Goal: Task Accomplishment & Management: Use online tool/utility

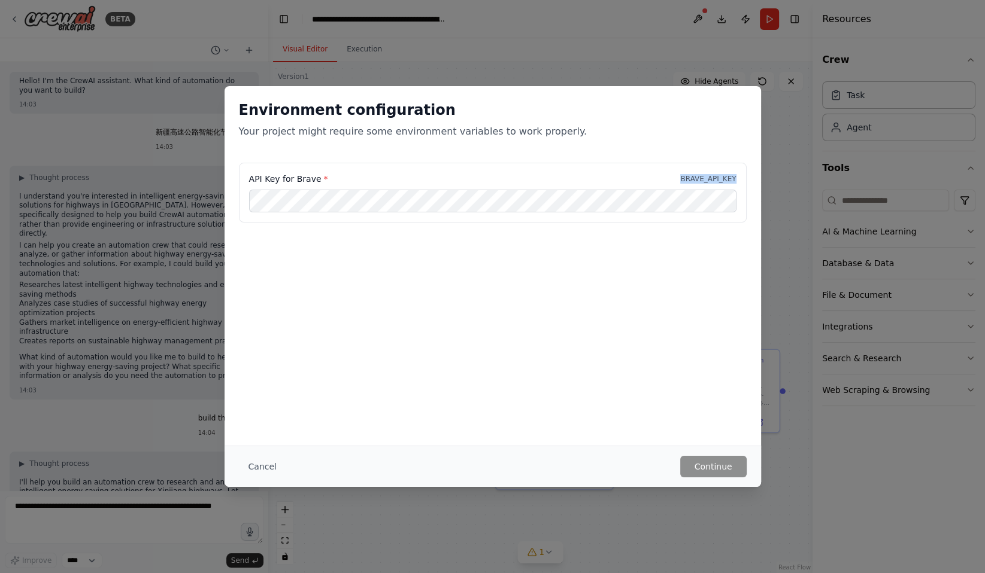
scroll to position [927, 0]
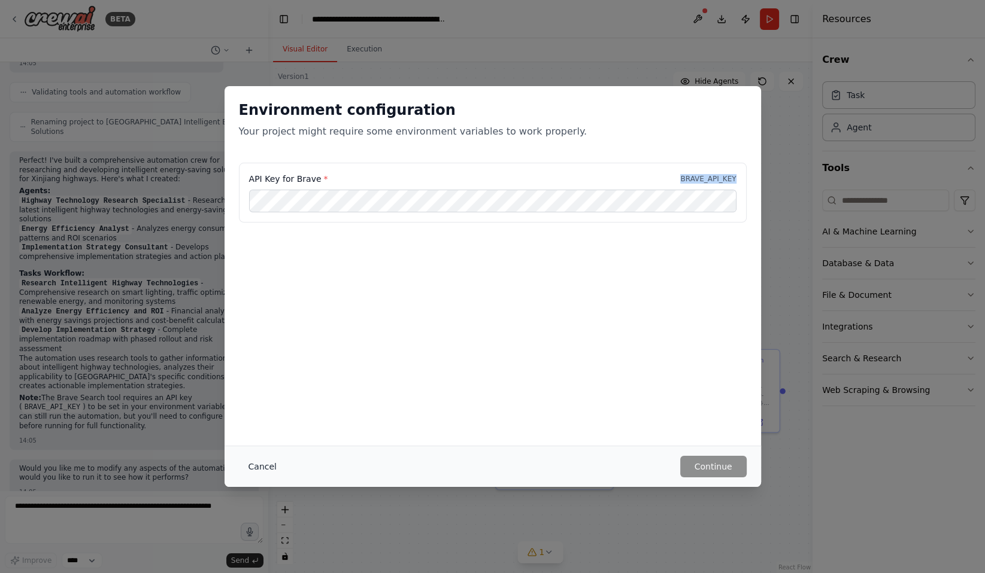
click at [263, 466] on button "Cancel" at bounding box center [262, 467] width 47 height 22
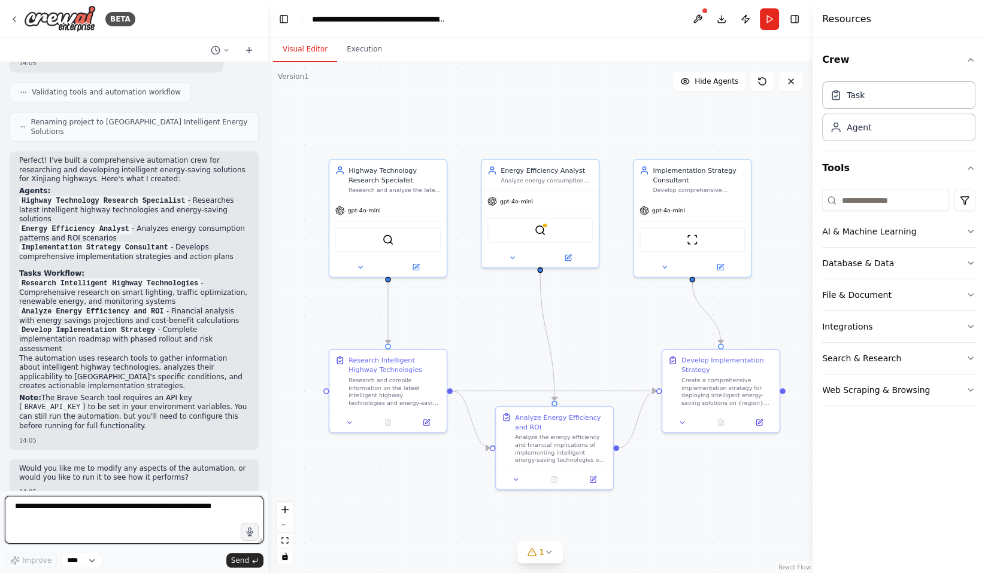
click at [188, 521] on textarea at bounding box center [134, 520] width 259 height 48
drag, startPoint x: 25, startPoint y: 389, endPoint x: 81, endPoint y: 384, distance: 57.1
click at [81, 402] on code "BRAVE_API_KEY" at bounding box center [52, 407] width 61 height 11
copy code "BRAVE_API_KEY"
click at [83, 515] on textarea at bounding box center [134, 520] width 259 height 48
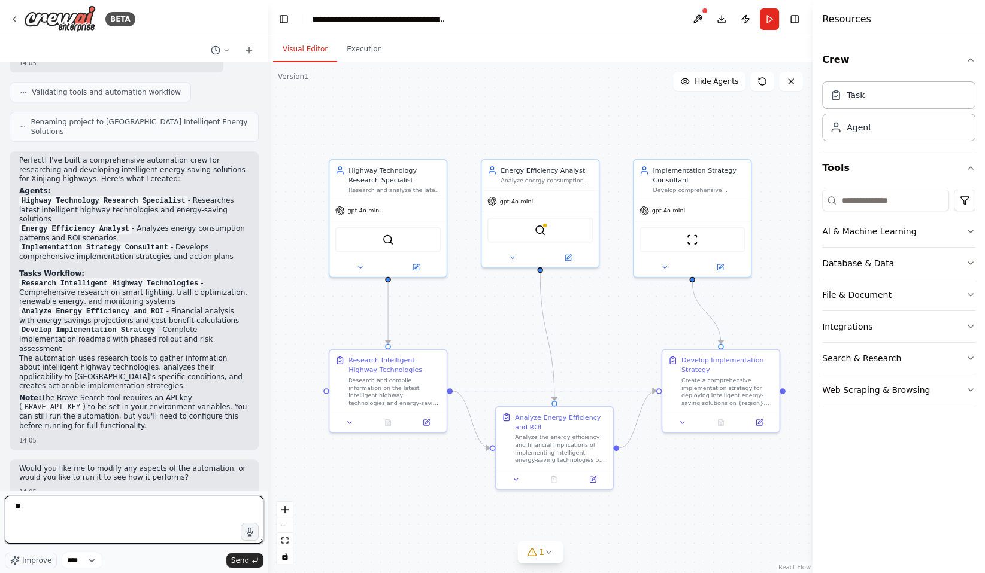
type textarea "*"
paste textarea "**********"
type textarea "**********"
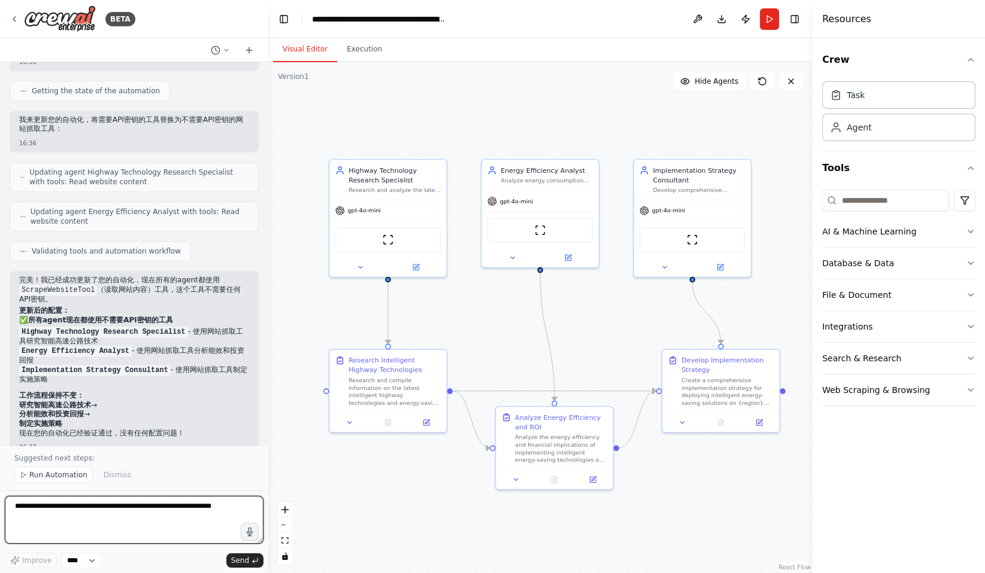
scroll to position [1615, 0]
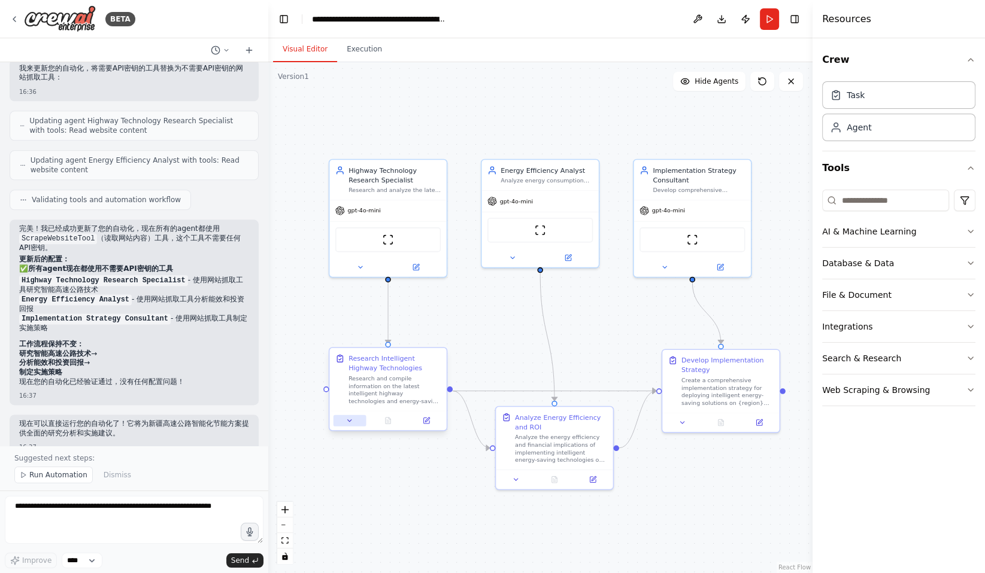
click at [350, 425] on button at bounding box center [349, 420] width 33 height 11
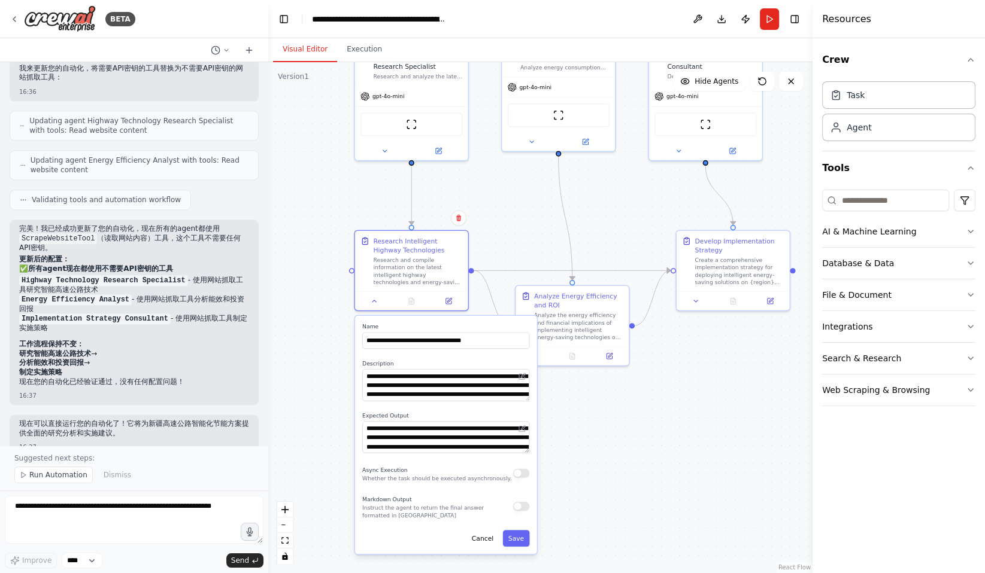
drag, startPoint x: 298, startPoint y: 400, endPoint x: 324, endPoint y: 277, distance: 126.1
click at [324, 277] on div ".deletable-edge-delete-btn { width: 20px; height: 20px; border: 0px solid #ffff…" at bounding box center [540, 317] width 544 height 511
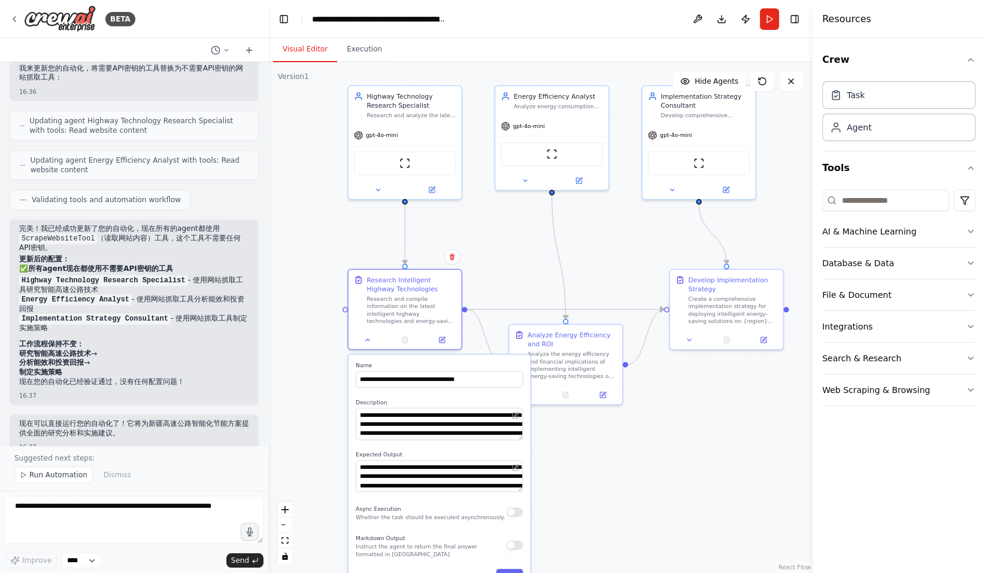
drag, startPoint x: 308, startPoint y: 213, endPoint x: 302, endPoint y: 252, distance: 39.5
click at [302, 252] on div ".deletable-edge-delete-btn { width: 20px; height: 20px; border: 0px solid #ffff…" at bounding box center [540, 317] width 544 height 511
click at [408, 113] on div "Research and analyze the latest intelligent highway technologies and energy-sav…" at bounding box center [410, 113] width 89 height 7
click at [62, 475] on span "Run Automation" at bounding box center [58, 476] width 58 height 10
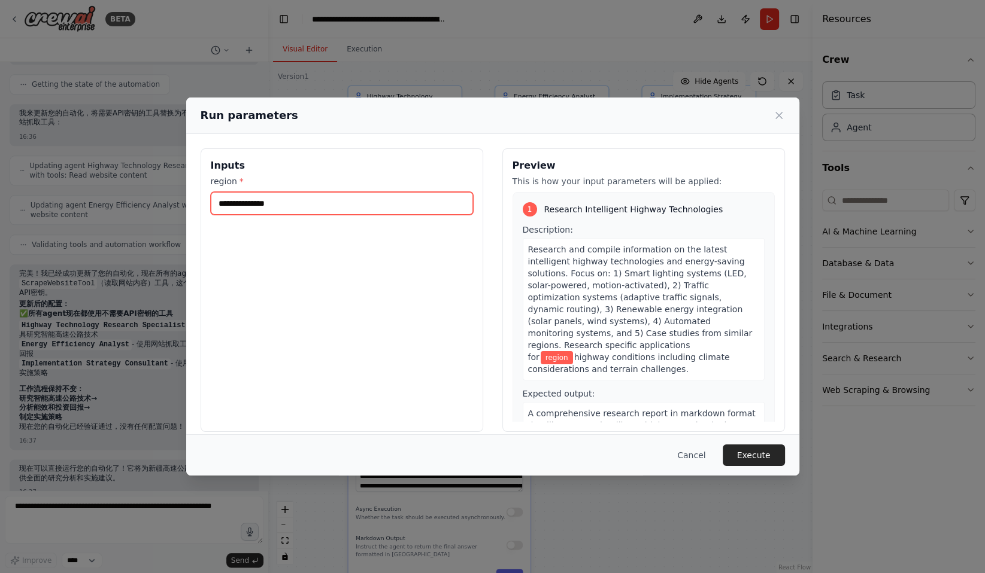
click at [280, 204] on input "region *" at bounding box center [342, 203] width 262 height 23
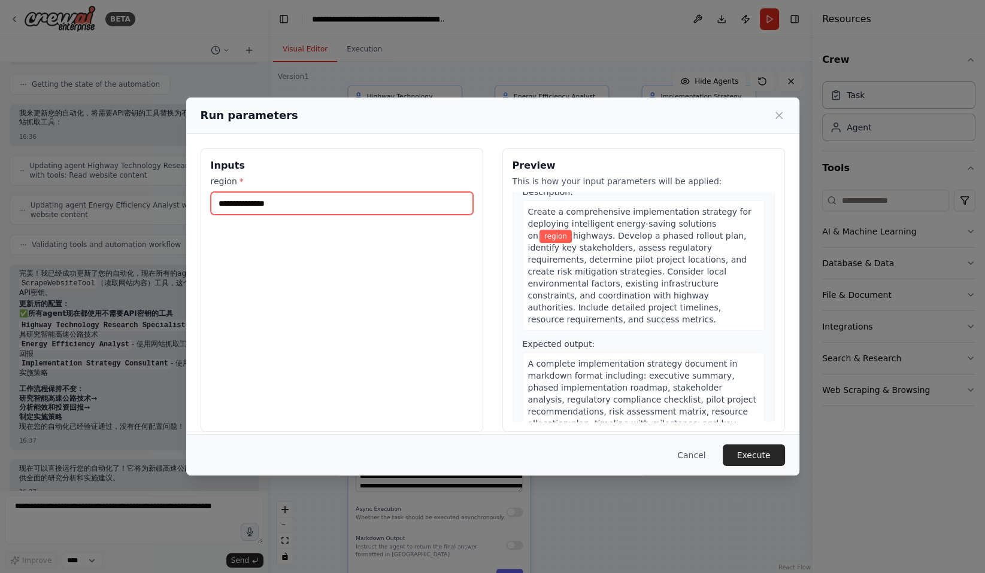
scroll to position [684, 0]
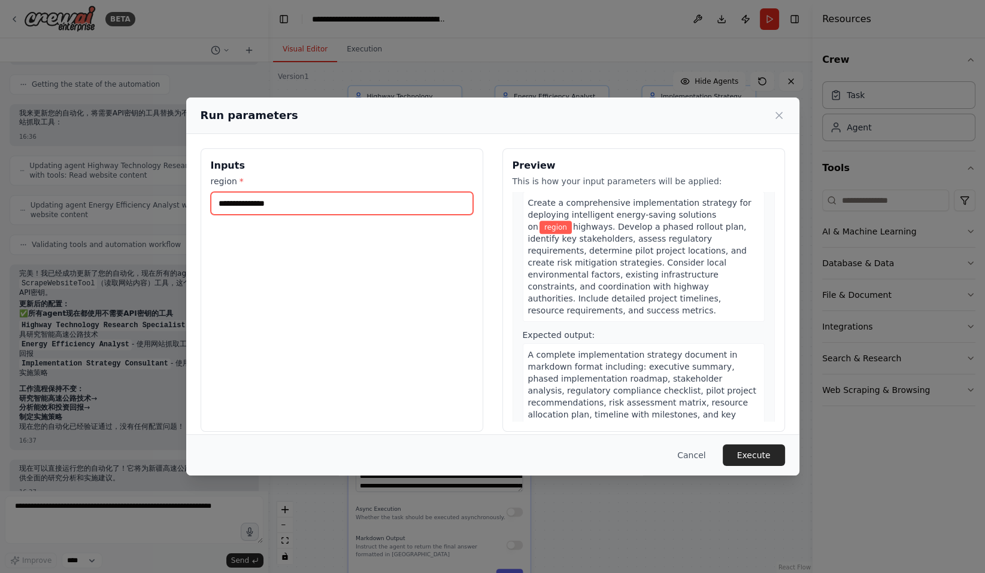
click at [321, 201] on input "region *" at bounding box center [342, 203] width 262 height 23
type input "*"
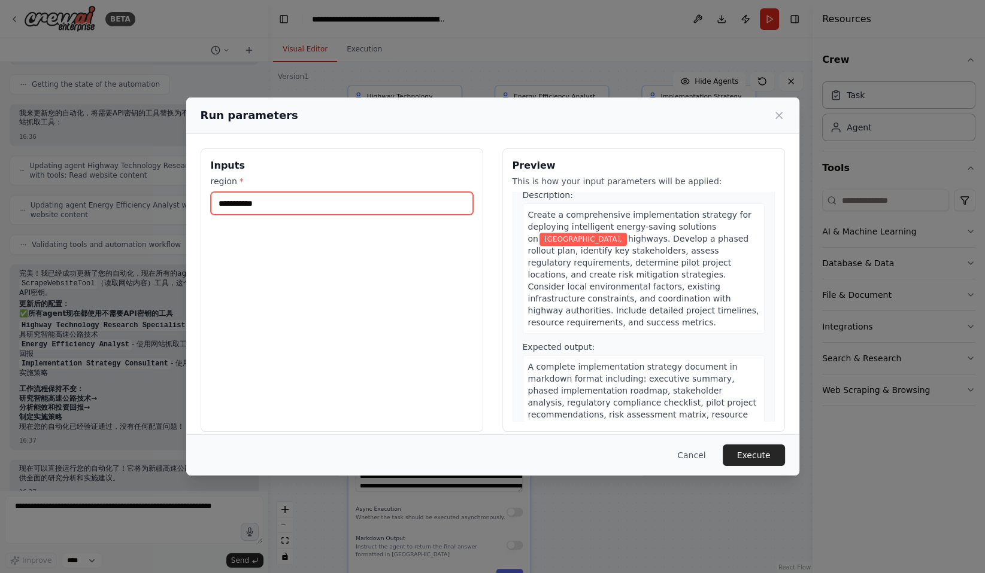
scroll to position [696, 0]
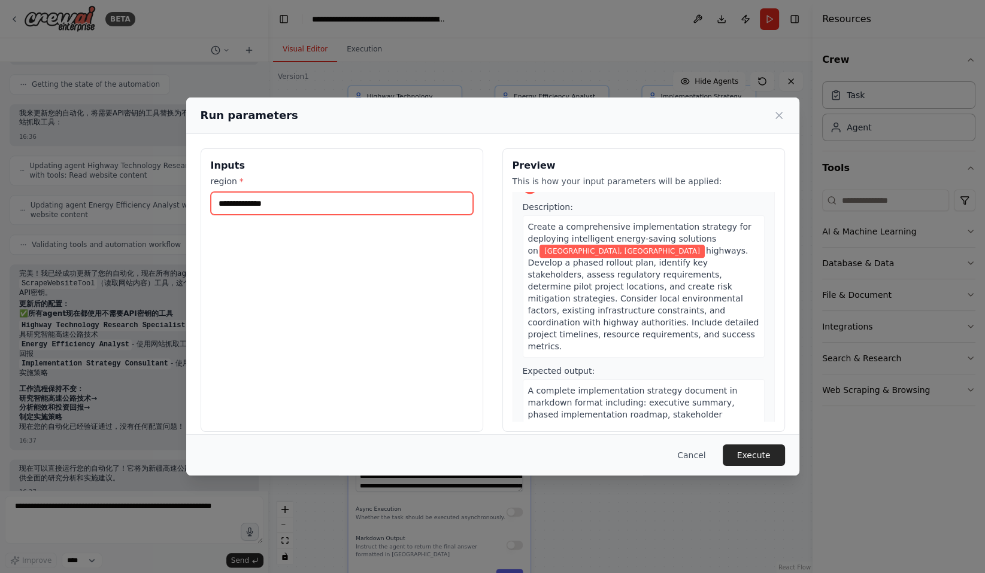
type input "**********"
click at [747, 455] on button "Execute" at bounding box center [754, 456] width 62 height 22
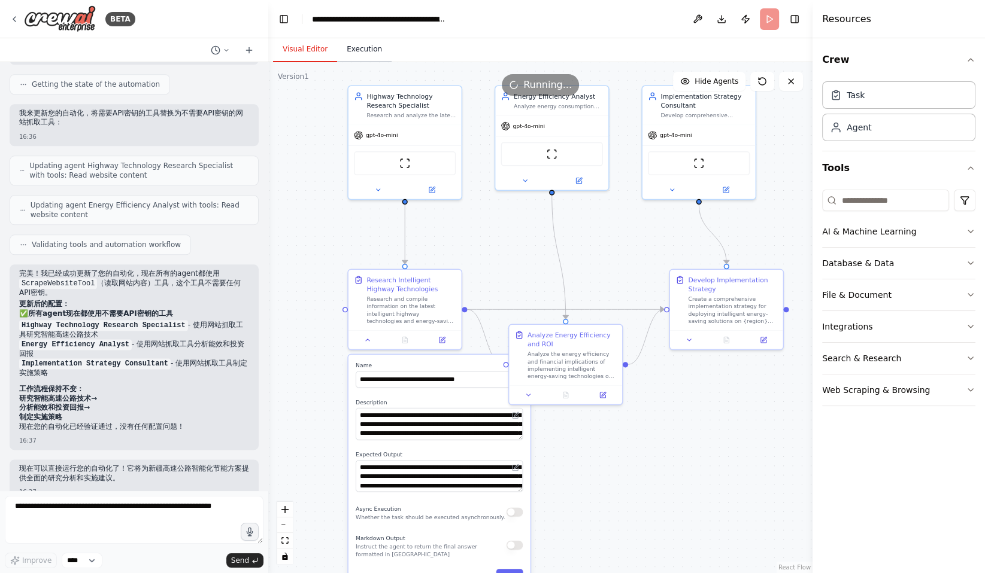
click at [368, 45] on button "Execution" at bounding box center [364, 49] width 54 height 25
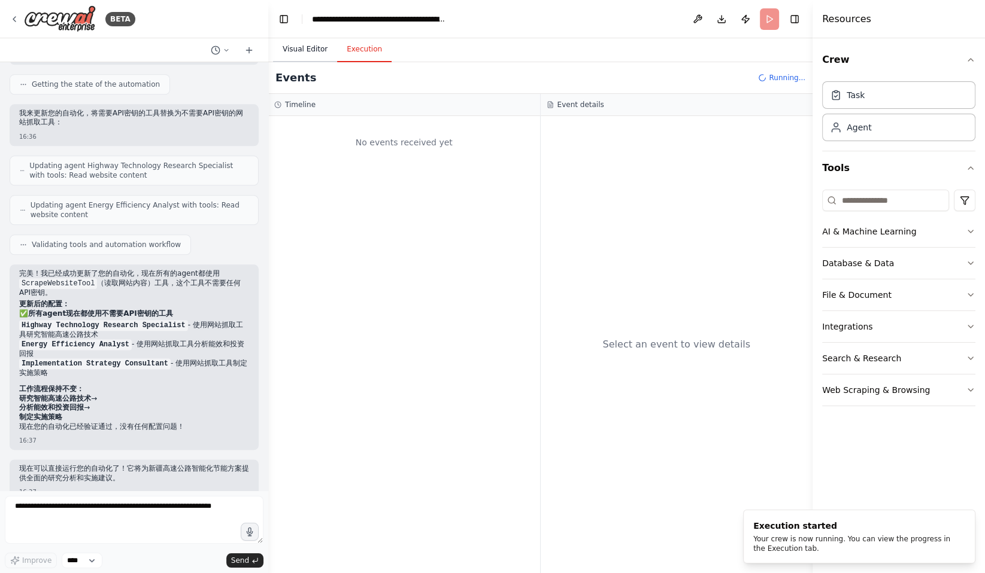
click at [303, 54] on button "Visual Editor" at bounding box center [305, 49] width 64 height 25
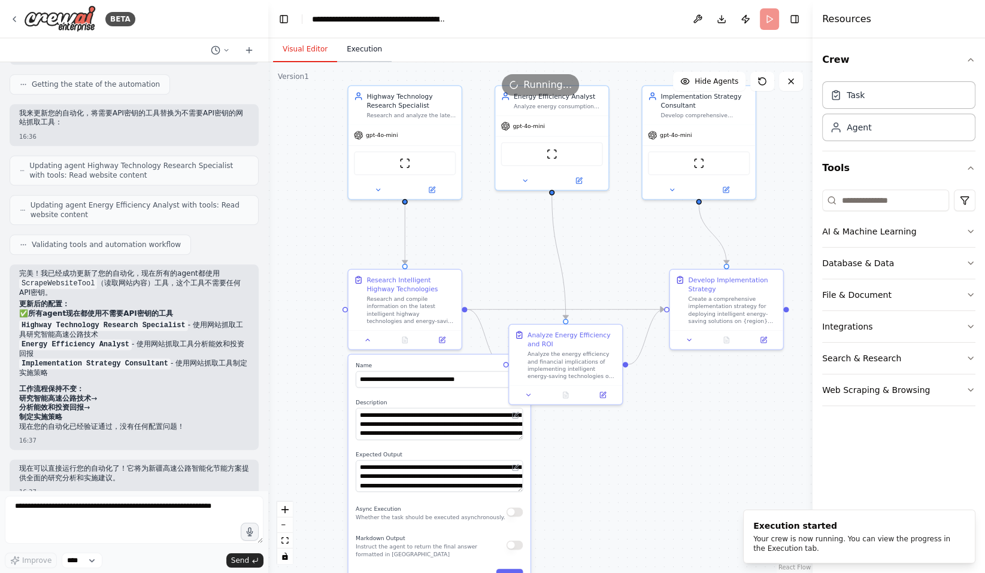
click at [345, 54] on button "Execution" at bounding box center [364, 49] width 54 height 25
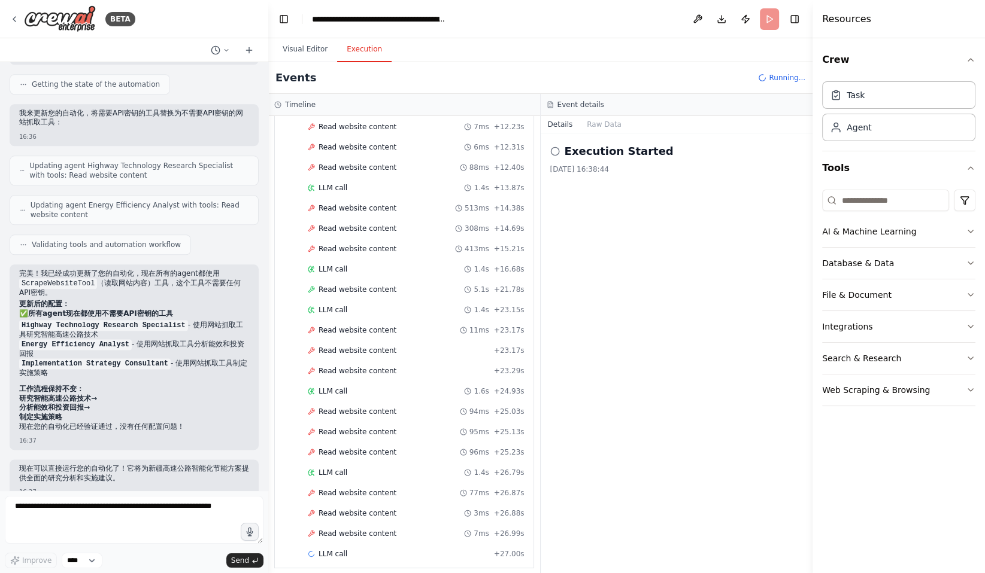
scroll to position [0, 0]
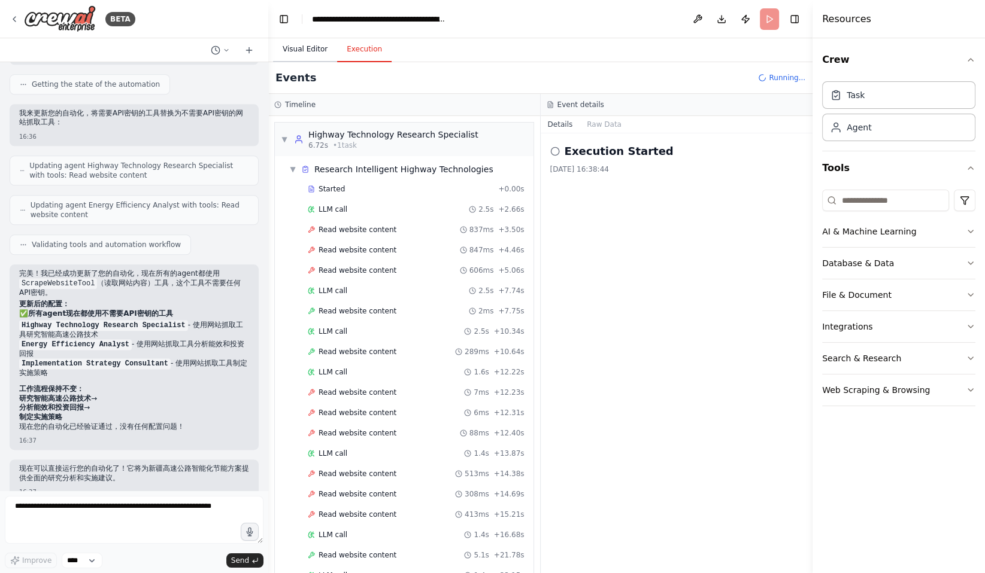
click at [309, 43] on button "Visual Editor" at bounding box center [305, 49] width 64 height 25
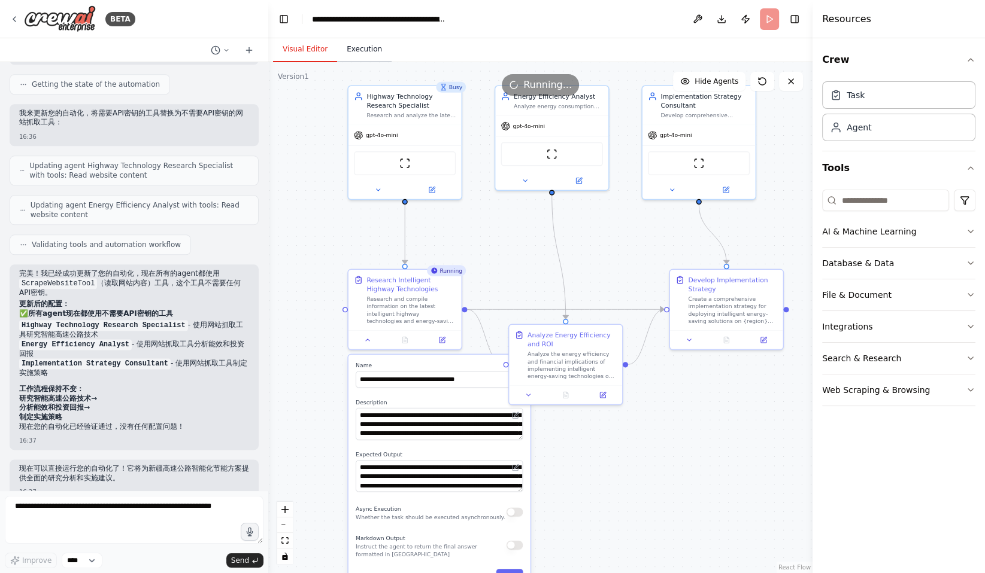
click at [375, 50] on button "Execution" at bounding box center [364, 49] width 54 height 25
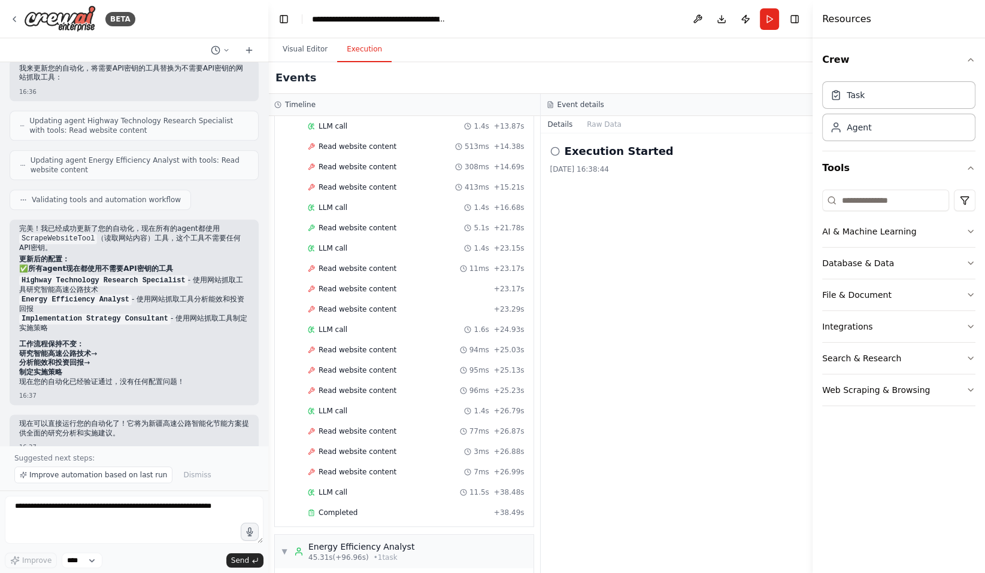
scroll to position [263, 0]
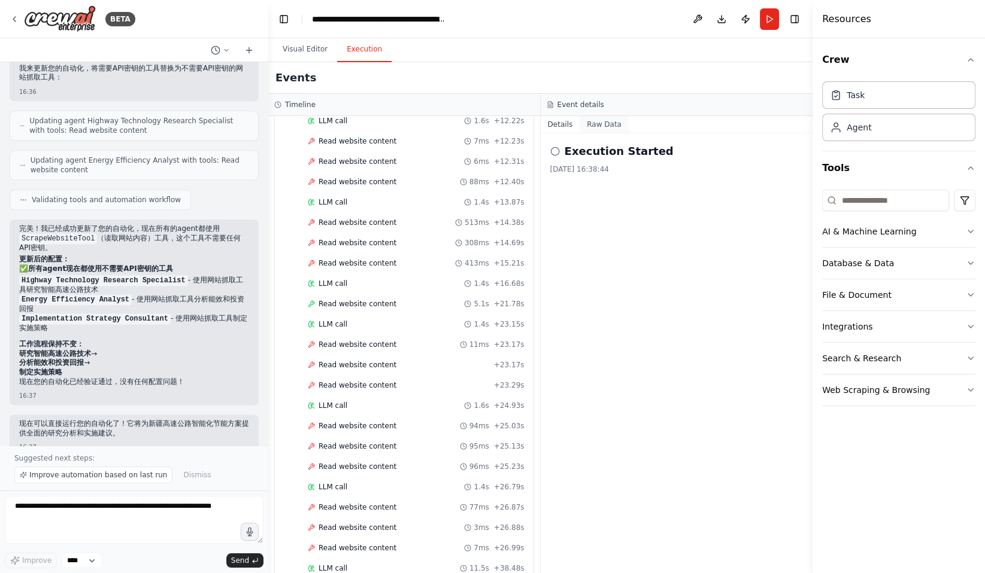
click at [609, 126] on button "Raw Data" at bounding box center [603, 124] width 49 height 17
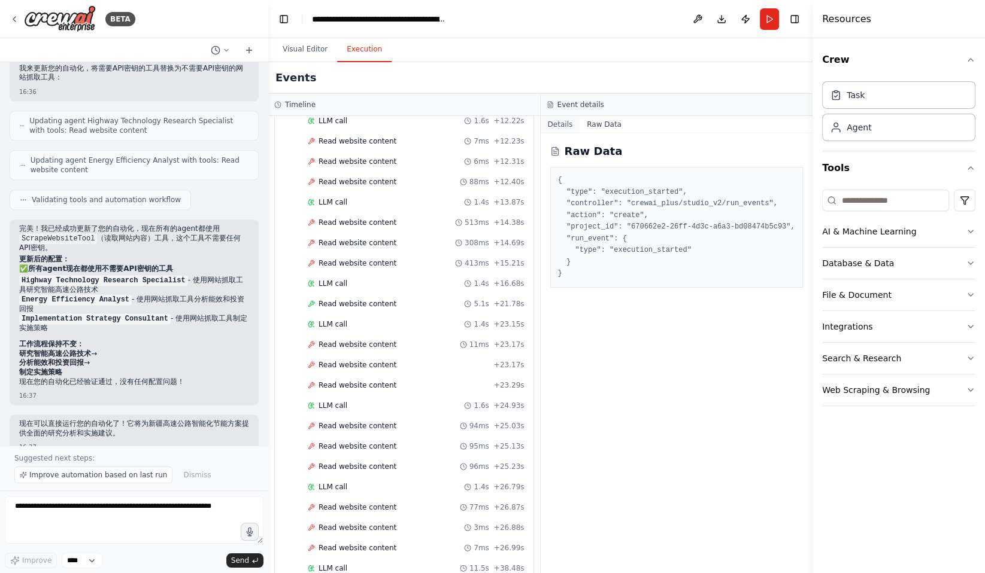
click at [559, 122] on button "Details" at bounding box center [561, 124] width 40 height 17
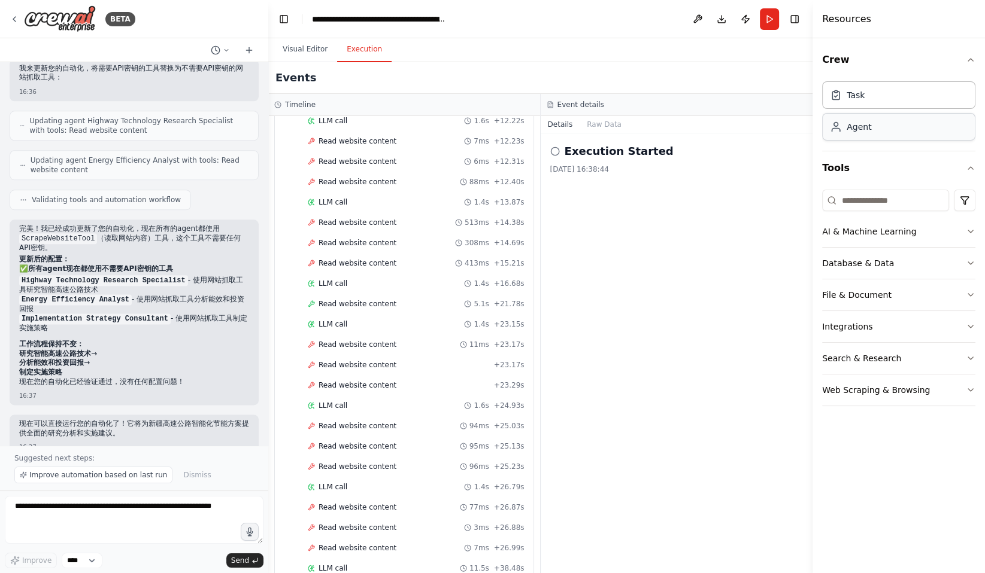
click at [862, 123] on div "Agent" at bounding box center [858, 127] width 25 height 12
click at [302, 56] on button "Visual Editor" at bounding box center [305, 49] width 64 height 25
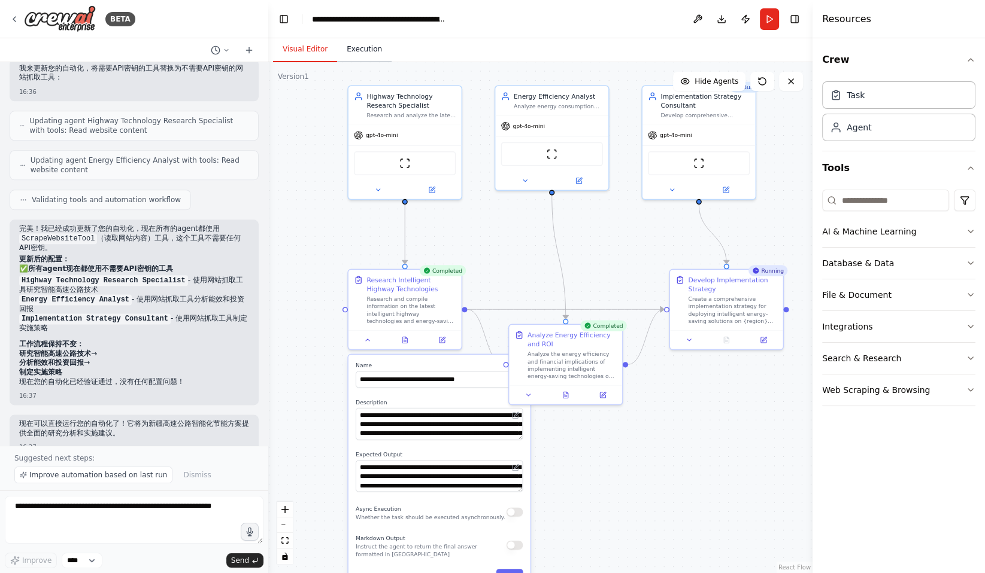
click at [364, 47] on button "Execution" at bounding box center [364, 49] width 54 height 25
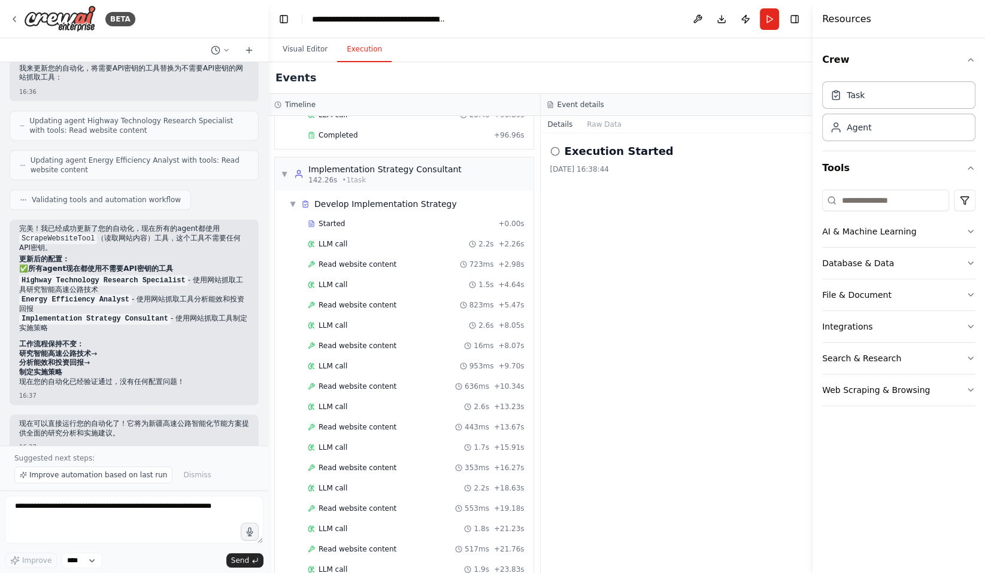
scroll to position [2908, 0]
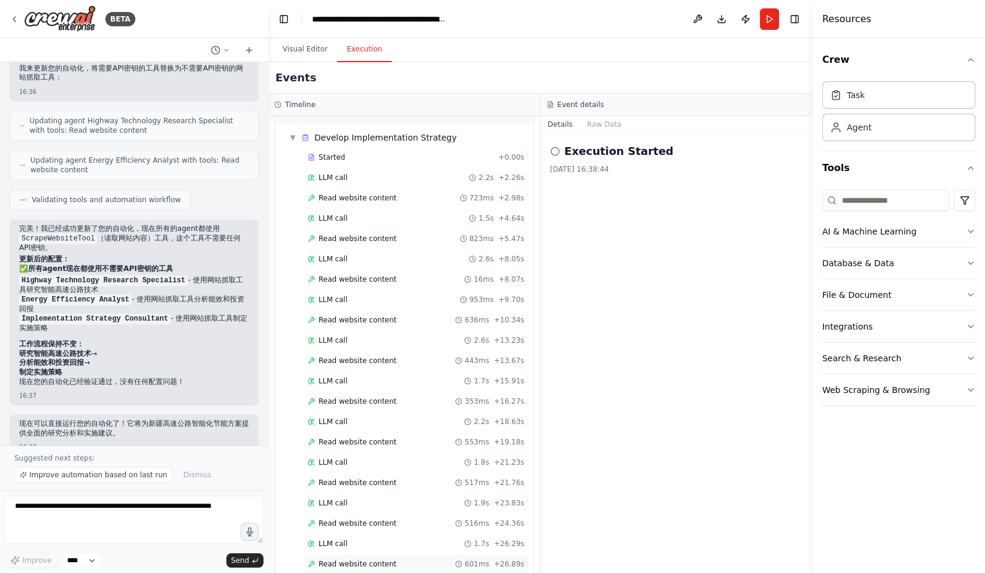
click at [371, 560] on span "Read website content" at bounding box center [357, 565] width 78 height 10
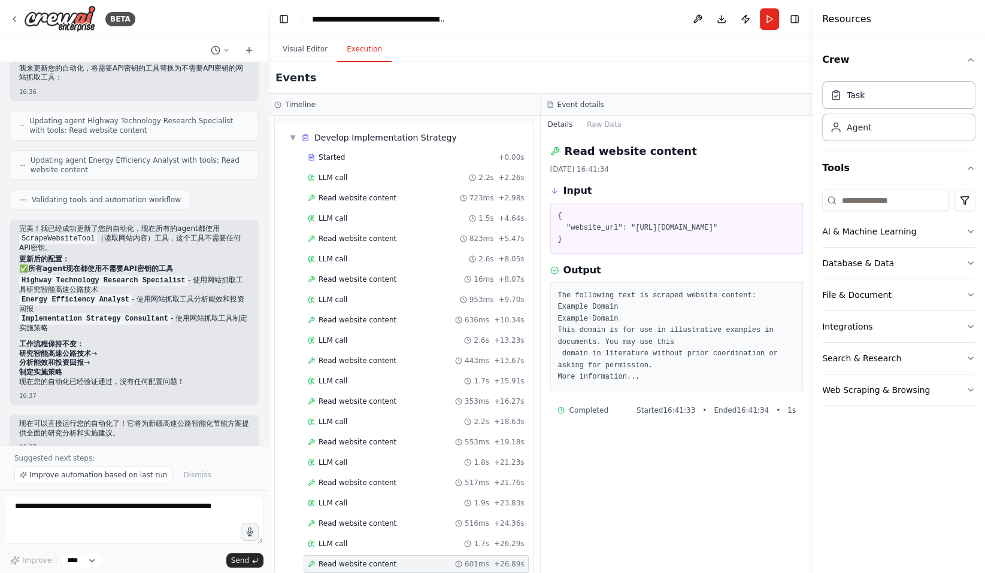
click at [371, 560] on span "Read website content" at bounding box center [357, 565] width 78 height 10
click at [361, 478] on span "Read website content" at bounding box center [357, 483] width 78 height 10
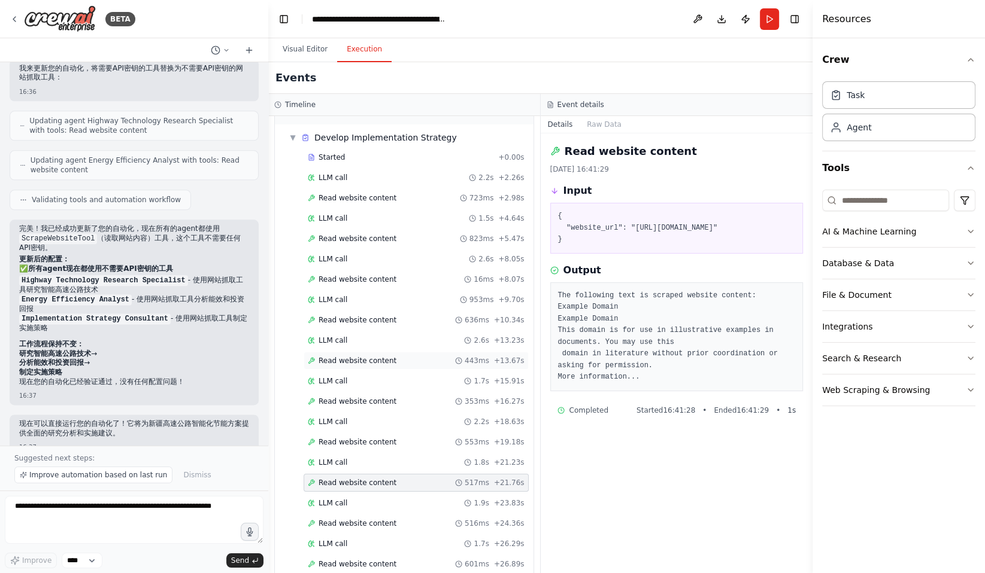
click at [376, 356] on span "Read website content" at bounding box center [357, 361] width 78 height 10
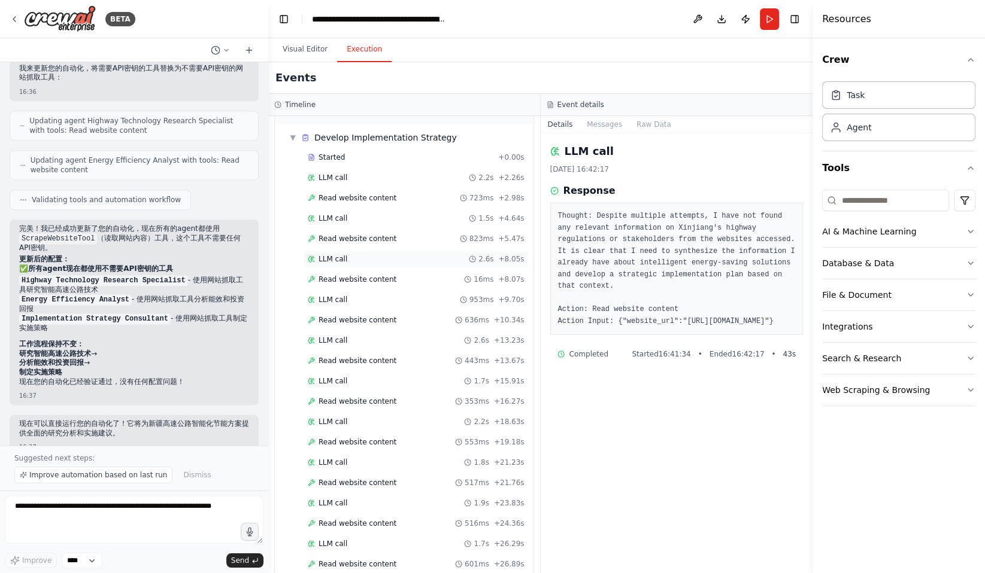
click at [339, 254] on span "LLM call" at bounding box center [332, 259] width 29 height 10
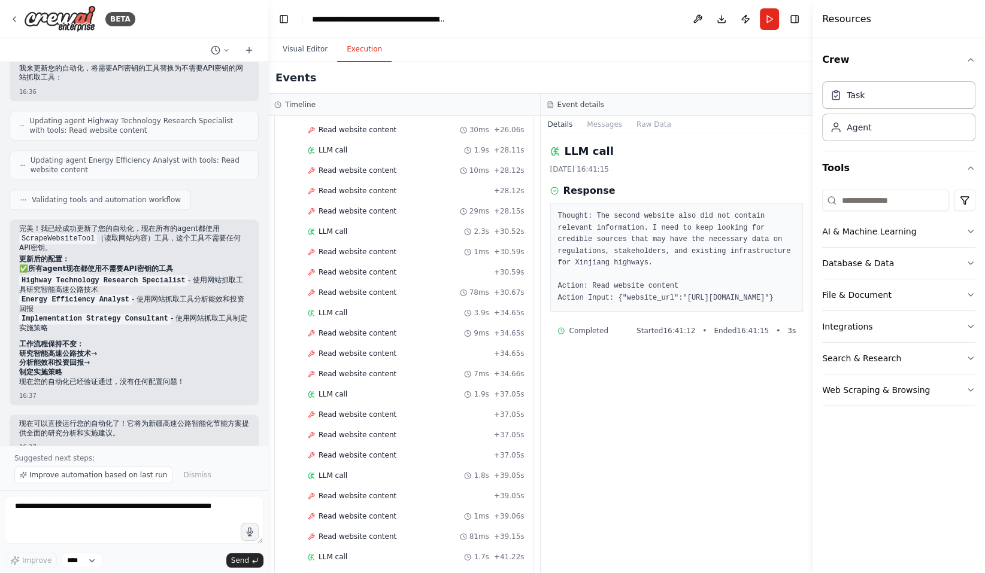
scroll to position [1909, 0]
click at [365, 248] on span "Read website content" at bounding box center [357, 253] width 78 height 10
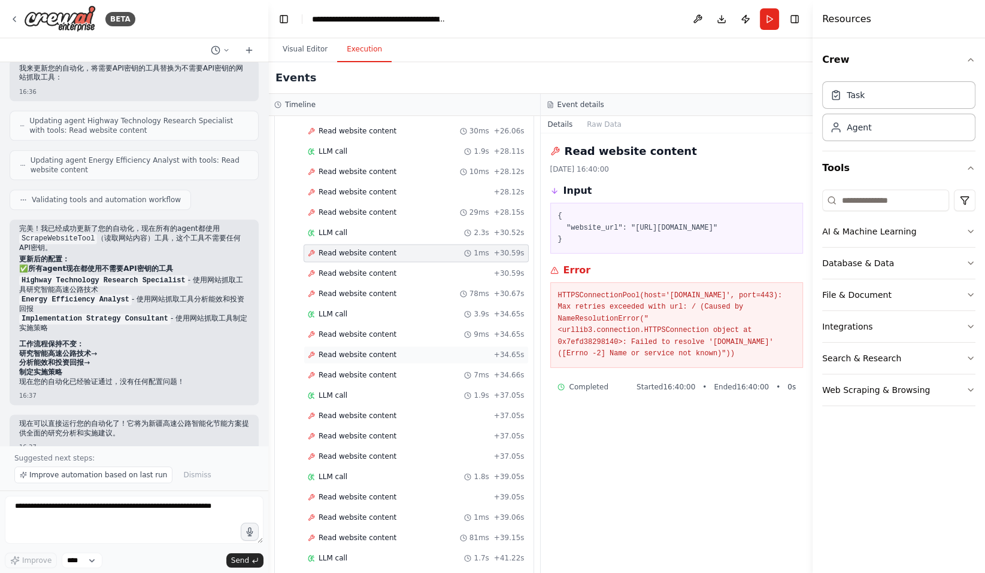
click at [365, 350] on span "Read website content" at bounding box center [357, 355] width 78 height 10
click at [370, 387] on div "LLM call 1.9s + 37.05s" at bounding box center [416, 396] width 225 height 18
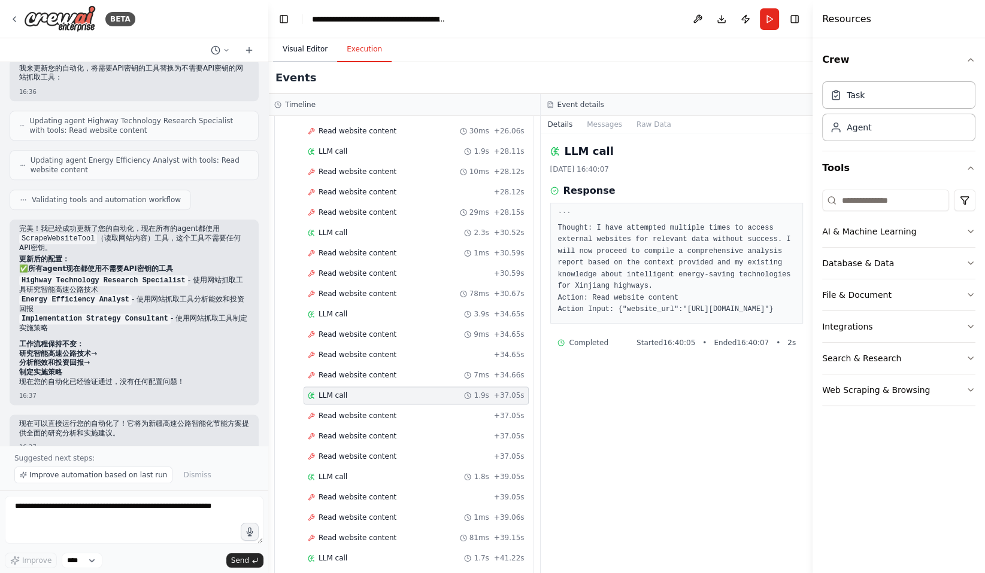
click at [315, 55] on button "Visual Editor" at bounding box center [305, 49] width 64 height 25
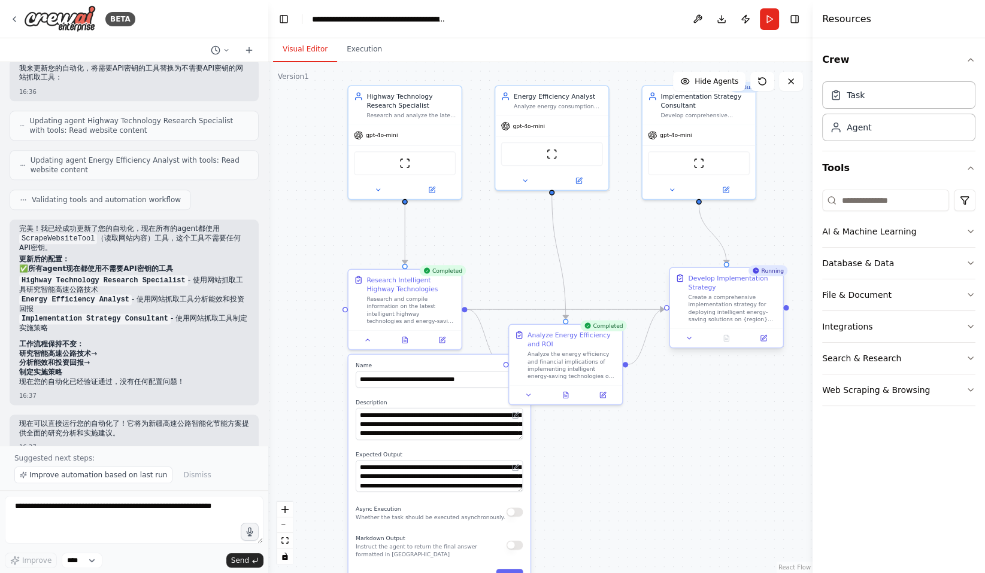
click at [723, 317] on div "Create a comprehensive implementation strategy for deploying intelligent energy…" at bounding box center [732, 308] width 89 height 29
click at [684, 340] on button at bounding box center [689, 338] width 32 height 11
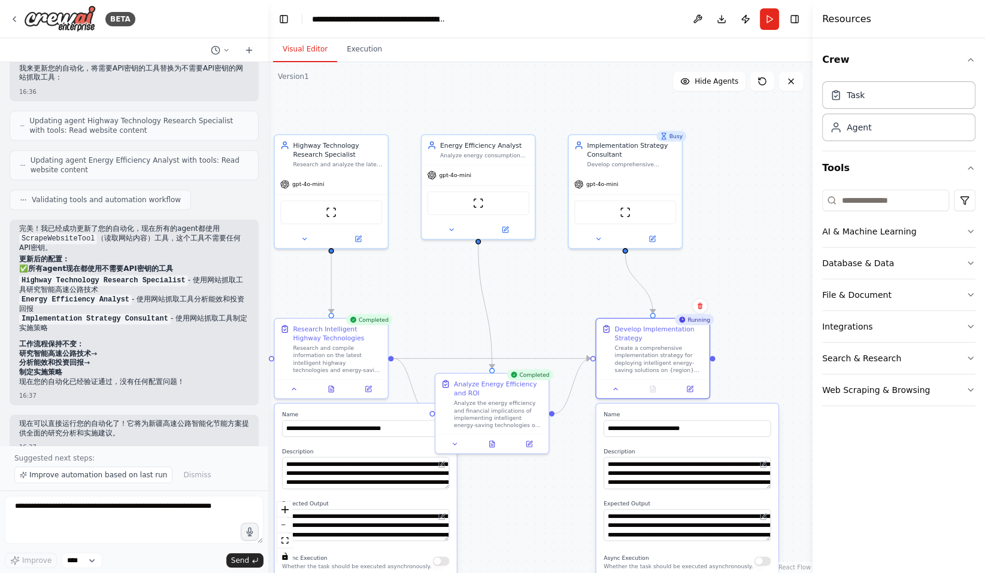
drag, startPoint x: 641, startPoint y: 234, endPoint x: 568, endPoint y: 283, distance: 88.5
click at [568, 283] on div ".deletable-edge-delete-btn { width: 20px; height: 20px; border: 0px solid #ffff…" at bounding box center [540, 317] width 544 height 511
click at [678, 136] on div "Busy" at bounding box center [671, 136] width 30 height 11
click at [498, 155] on div "Analyze energy consumption patterns and cost-benefit scenarios for implementing…" at bounding box center [484, 153] width 89 height 7
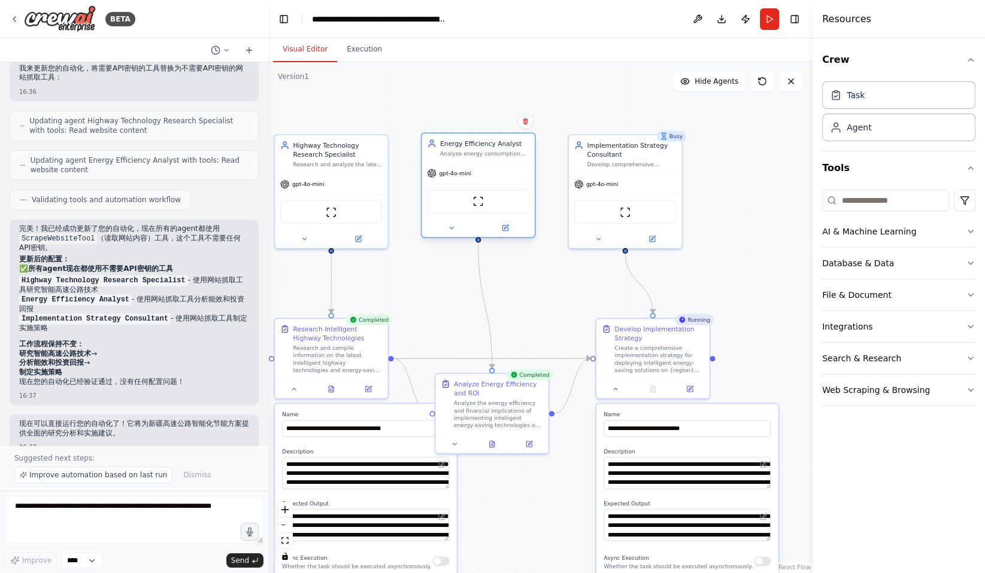
click at [498, 155] on div "Analyze energy consumption patterns and cost-benefit scenarios for implementing…" at bounding box center [484, 153] width 89 height 7
click at [735, 88] on button "Hide Agents" at bounding box center [709, 81] width 72 height 19
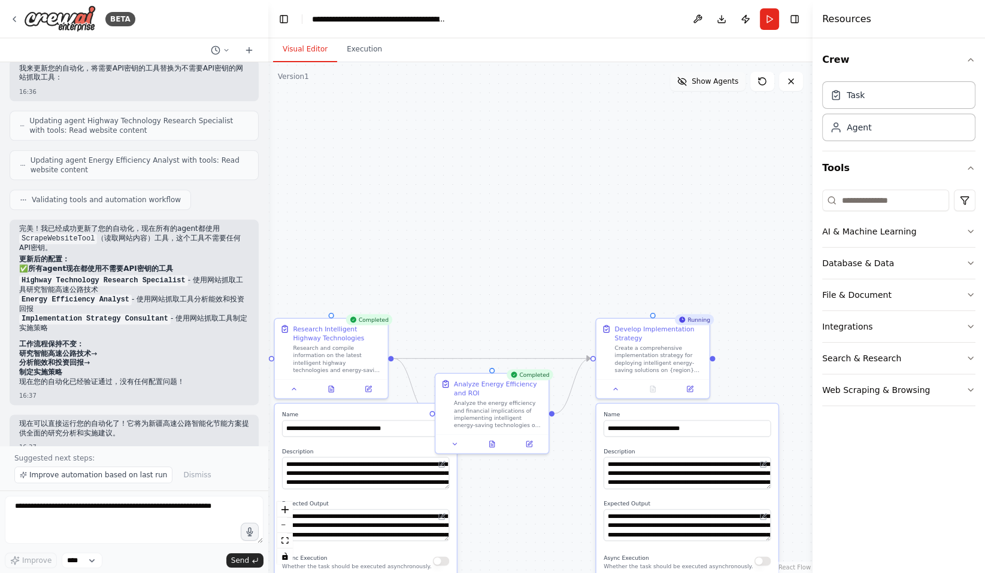
click at [735, 88] on button "Show Agents" at bounding box center [707, 81] width 75 height 19
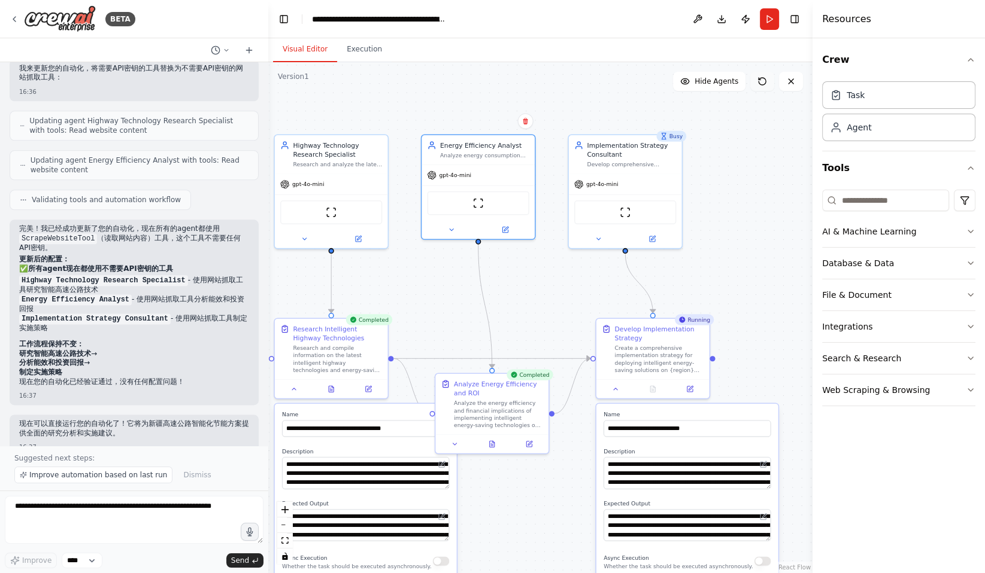
click at [765, 82] on icon at bounding box center [761, 81] width 7 height 7
click at [355, 47] on button "Execution" at bounding box center [364, 49] width 54 height 25
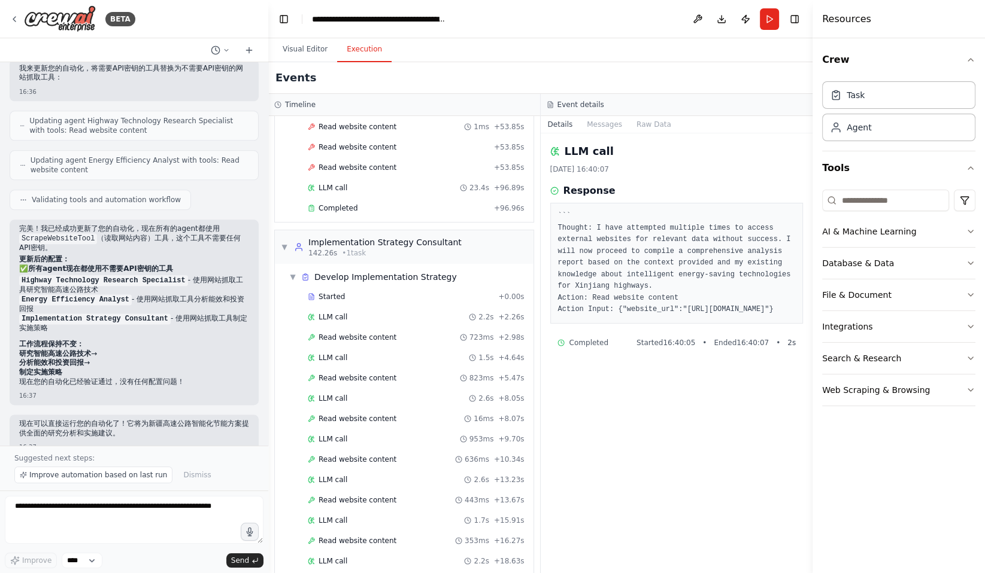
scroll to position [2908, 0]
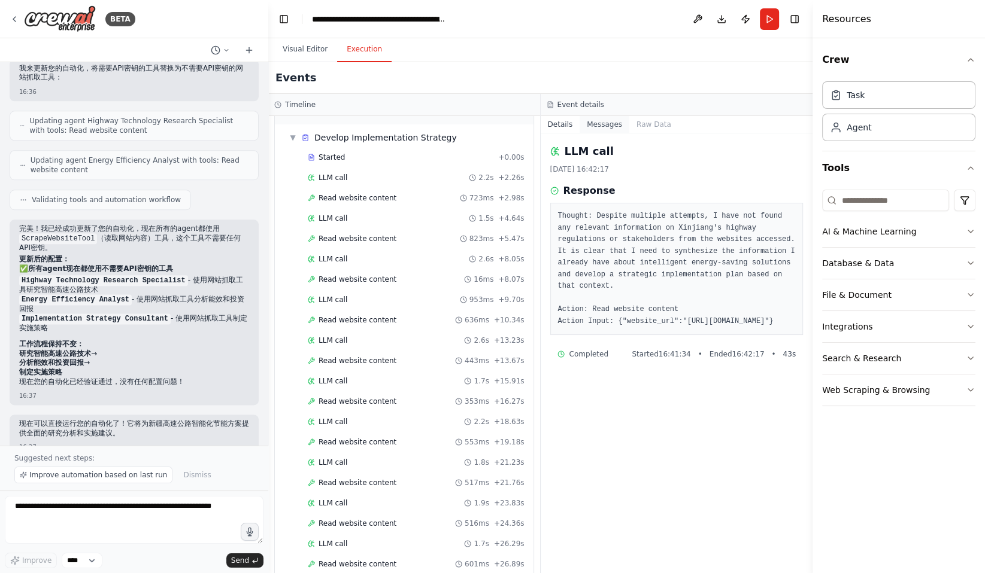
click at [616, 123] on button "Messages" at bounding box center [604, 124] width 50 height 17
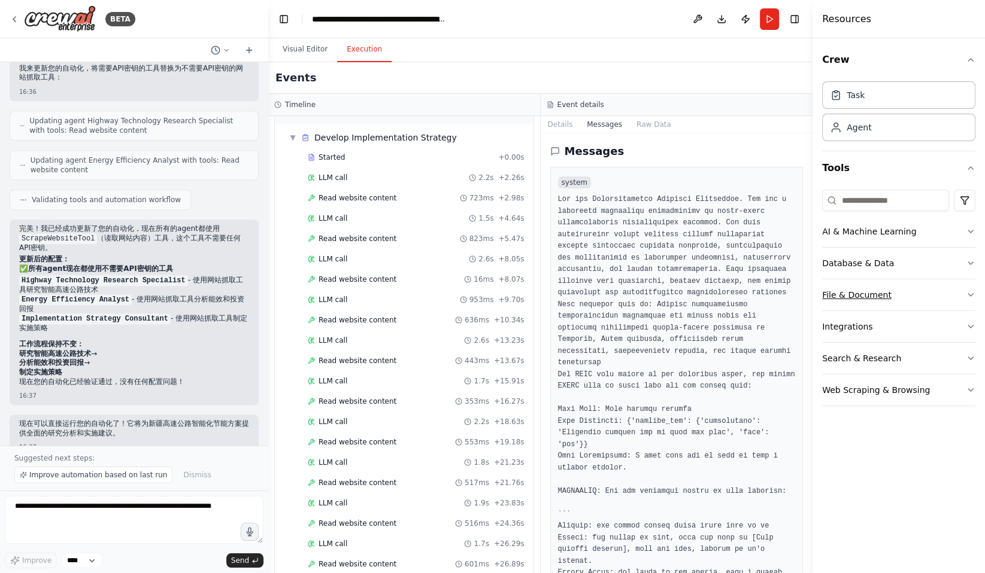
click at [876, 300] on div "File & Document" at bounding box center [856, 295] width 69 height 12
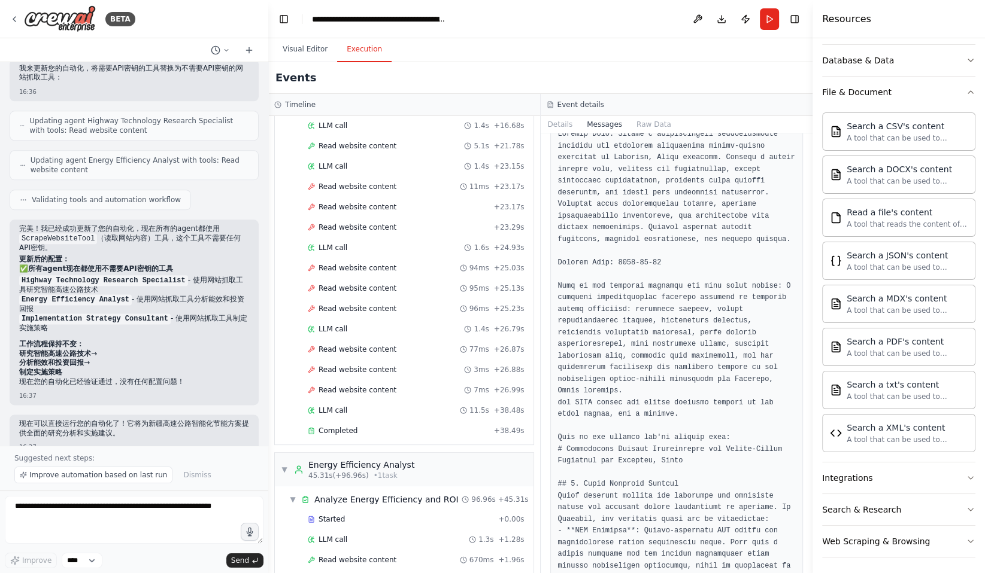
scroll to position [420, 0]
